Goal: Entertainment & Leisure: Consume media (video, audio)

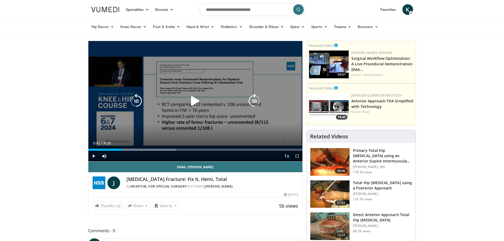
click at [193, 98] on icon "Video Player" at bounding box center [195, 101] width 15 height 15
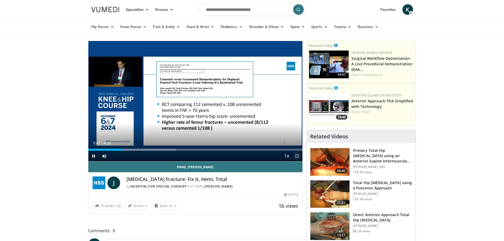
click at [298, 156] on span "Video Player" at bounding box center [297, 156] width 11 height 11
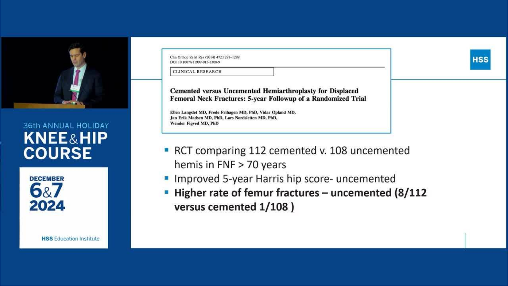
click at [252, 130] on div "10 seconds Tap to unmute" at bounding box center [254, 143] width 508 height 286
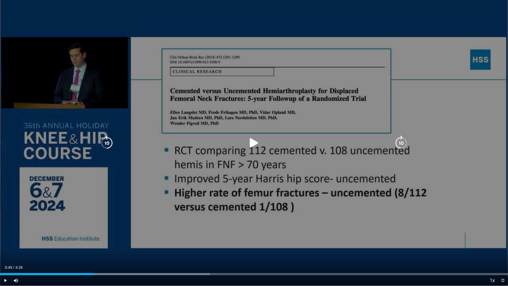
click at [250, 142] on icon "Video Player" at bounding box center [254, 143] width 15 height 15
click at [254, 141] on icon "Video Player" at bounding box center [254, 143] width 15 height 15
click at [251, 142] on icon "Video Player" at bounding box center [254, 143] width 15 height 15
click at [357, 170] on div "10 seconds Tap to unmute" at bounding box center [254, 143] width 508 height 286
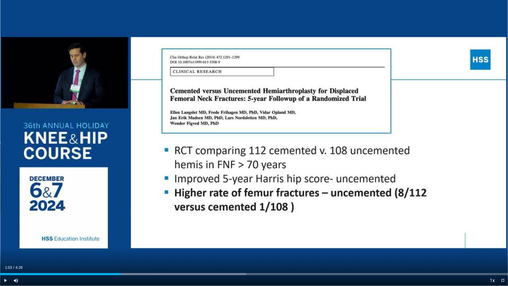
click at [256, 179] on div "10 seconds Tap to unmute" at bounding box center [254, 143] width 508 height 286
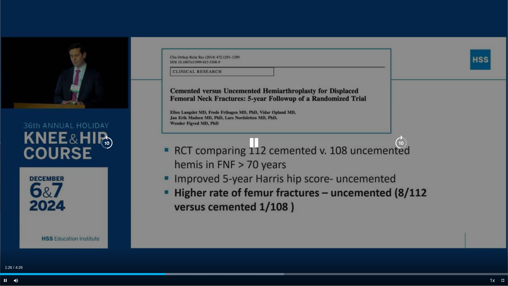
click at [326, 196] on div "10 seconds Tap to unmute" at bounding box center [254, 143] width 508 height 286
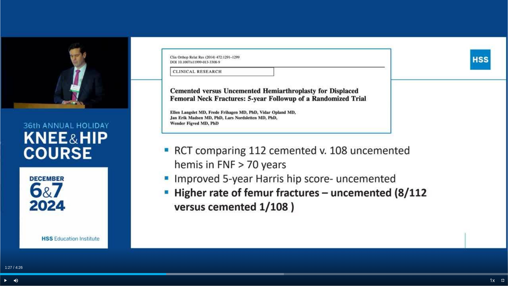
click at [253, 139] on div "10 seconds Tap to unmute" at bounding box center [254, 143] width 508 height 286
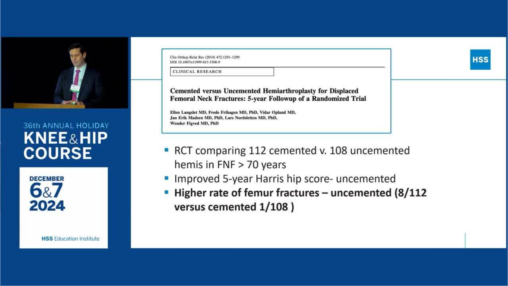
click at [252, 140] on div "10 seconds Tap to unmute" at bounding box center [254, 143] width 508 height 286
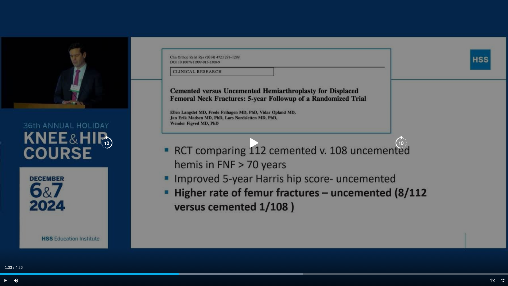
click at [288, 170] on div "10 seconds Tap to unmute" at bounding box center [254, 143] width 508 height 286
click at [255, 211] on div "10 seconds Tap to unmute" at bounding box center [254, 143] width 508 height 286
click at [297, 190] on div "10 seconds Tap to unmute" at bounding box center [254, 143] width 508 height 286
click at [250, 209] on div "10 seconds Tap to unmute" at bounding box center [254, 143] width 508 height 286
click at [243, 201] on div "10 seconds Tap to unmute" at bounding box center [254, 143] width 508 height 286
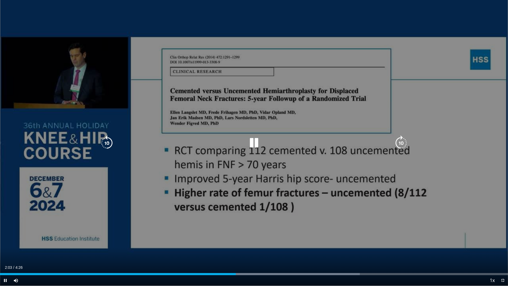
click at [245, 201] on div "10 seconds Tap to unmute" at bounding box center [254, 143] width 508 height 286
click at [318, 221] on div "10 seconds Tap to unmute" at bounding box center [254, 143] width 508 height 286
click at [254, 210] on div "10 seconds Tap to unmute" at bounding box center [254, 143] width 508 height 286
click at [274, 220] on div "10 seconds Tap to unmute" at bounding box center [254, 143] width 508 height 286
click at [299, 206] on div "10 seconds Tap to unmute" at bounding box center [254, 143] width 508 height 286
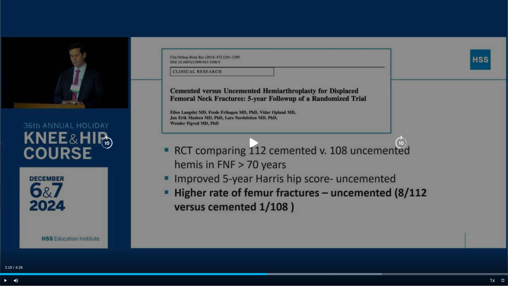
click at [326, 152] on div "10 seconds Tap to unmute" at bounding box center [254, 143] width 508 height 286
click at [301, 219] on div "10 seconds Tap to unmute" at bounding box center [254, 143] width 508 height 286
click at [250, 182] on div "10 seconds Tap to unmute" at bounding box center [254, 143] width 508 height 286
click at [236, 197] on div "10 seconds Tap to unmute" at bounding box center [254, 143] width 508 height 286
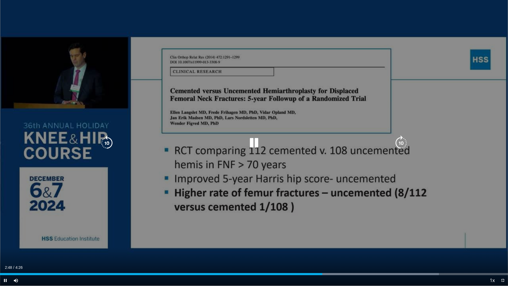
click at [306, 225] on div "10 seconds Tap to unmute" at bounding box center [254, 143] width 508 height 286
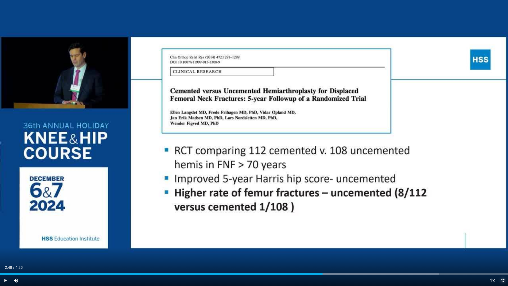
click at [503, 241] on span "Video Player" at bounding box center [503, 280] width 11 height 11
